Goal: Task Accomplishment & Management: Manage account settings

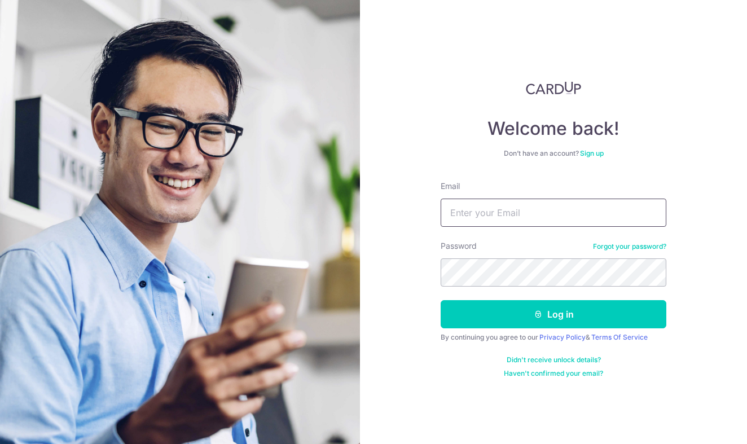
click at [477, 218] on input "Email" at bounding box center [554, 213] width 226 height 28
type input "[EMAIL_ADDRESS][DOMAIN_NAME]"
click at [554, 314] on button "Log in" at bounding box center [554, 314] width 226 height 28
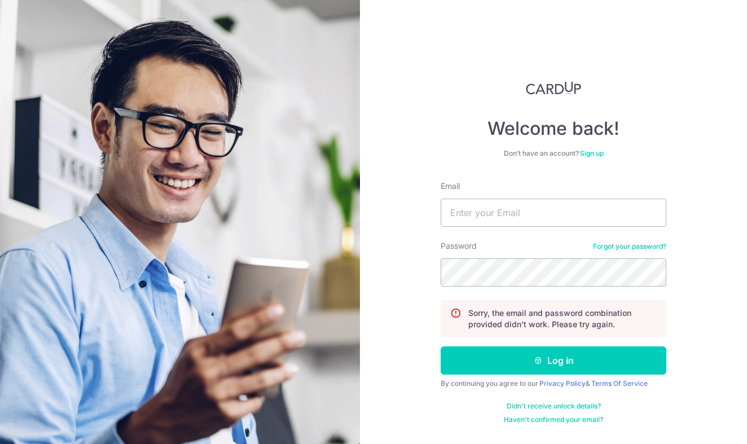
click at [645, 251] on div "Password Forgot your password?" at bounding box center [554, 263] width 226 height 46
click at [630, 248] on link "Forgot your password?" at bounding box center [629, 246] width 73 height 9
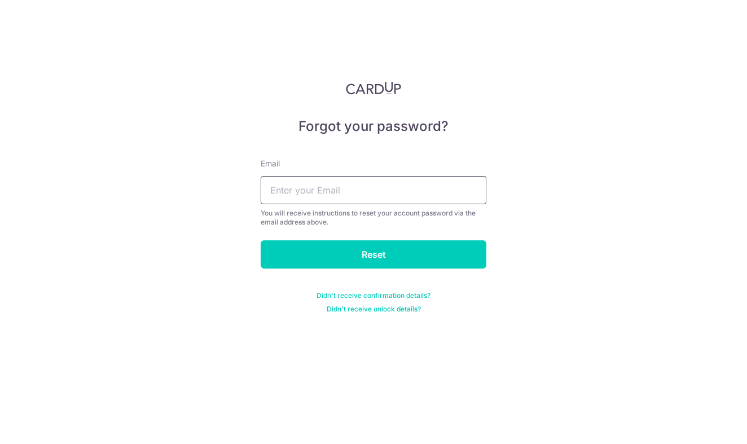
click at [402, 200] on input "text" at bounding box center [374, 190] width 226 height 28
type input "jshiggs1977@gmail.com"
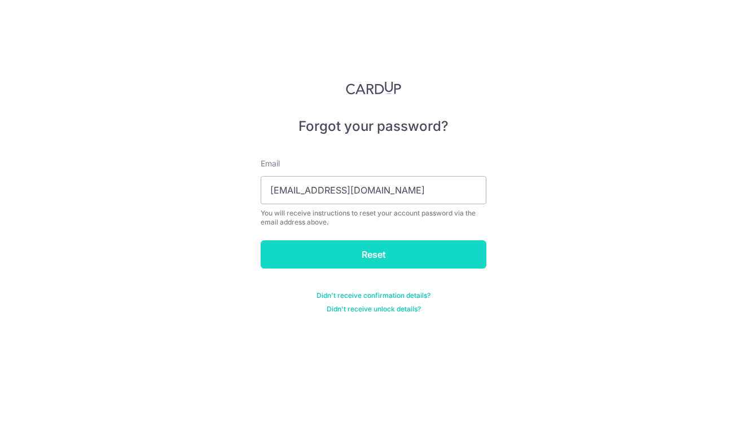
click at [361, 254] on input "Reset" at bounding box center [374, 254] width 226 height 28
